Goal: Find specific page/section: Find specific page/section

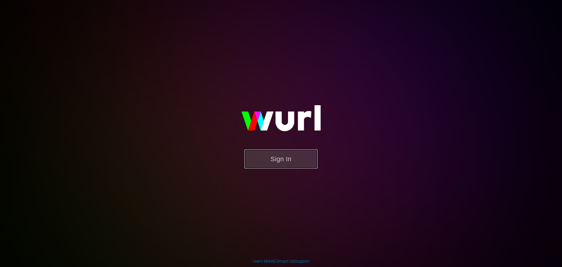
click at [275, 161] on button "Sign In" at bounding box center [280, 158] width 73 height 19
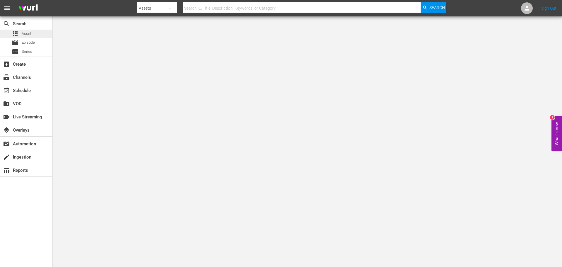
click at [36, 31] on div "apps Asset" at bounding box center [26, 34] width 52 height 8
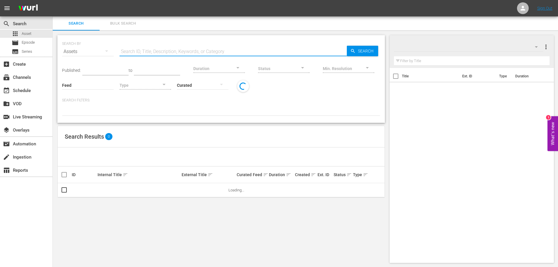
click at [193, 53] on input "text" at bounding box center [232, 51] width 227 height 14
type input "r"
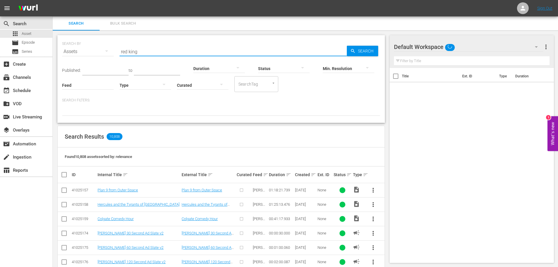
type input "red king"
